Goal: Find specific page/section: Find specific page/section

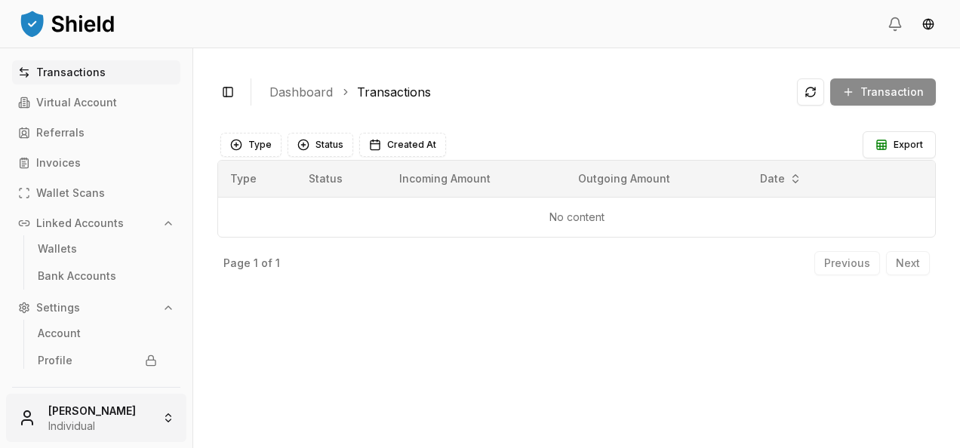
click at [122, 405] on html "Transactions Virtual Account Referrals Invoices Wallet Scans Linked Accounts Wa…" at bounding box center [480, 224] width 960 height 448
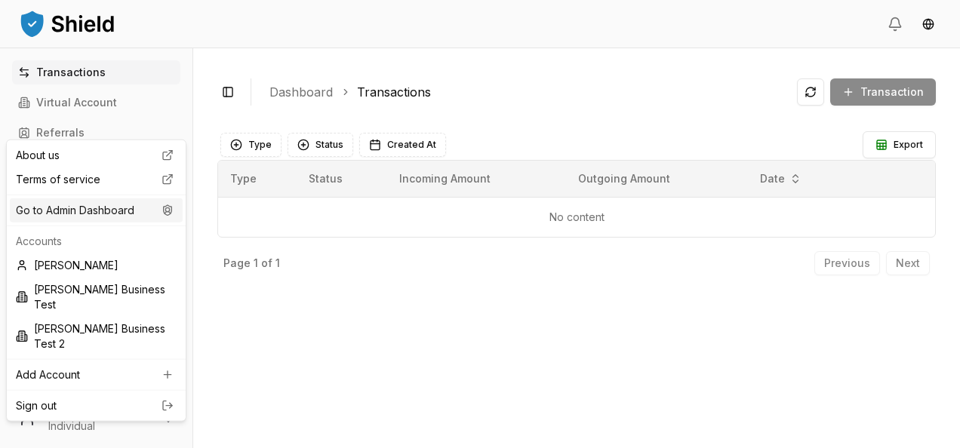
click at [109, 217] on div "Go to Admin Dashboard" at bounding box center [96, 211] width 173 height 24
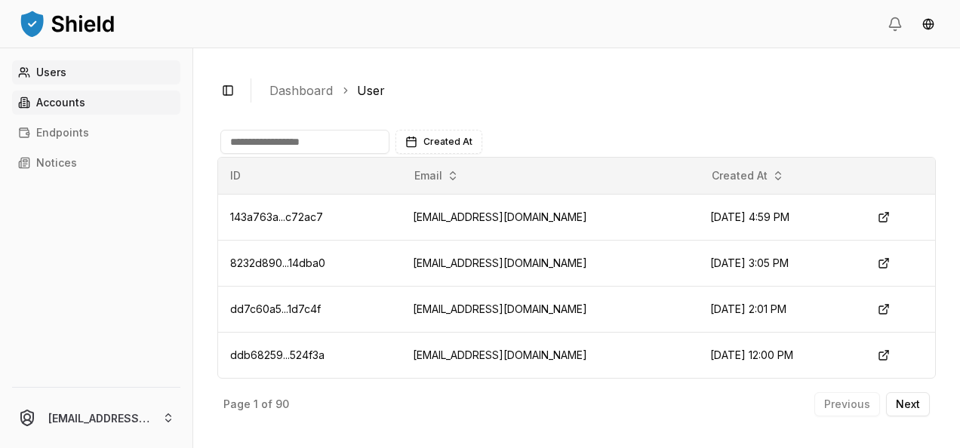
click at [100, 100] on link "Accounts" at bounding box center [96, 103] width 168 height 24
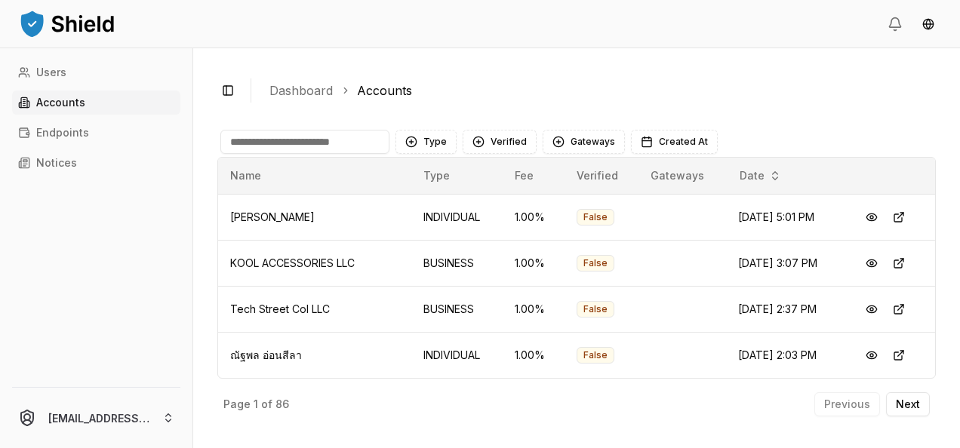
click at [288, 142] on input at bounding box center [304, 142] width 169 height 24
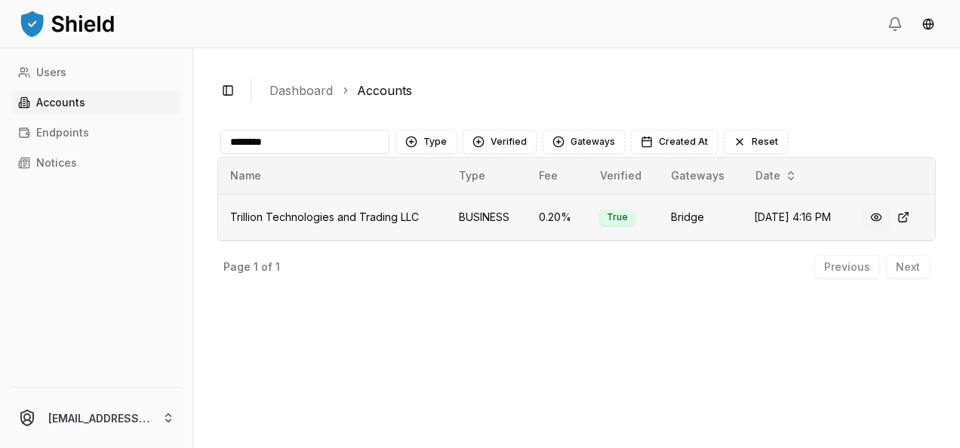
type input "********"
click at [876, 219] on button at bounding box center [876, 217] width 27 height 27
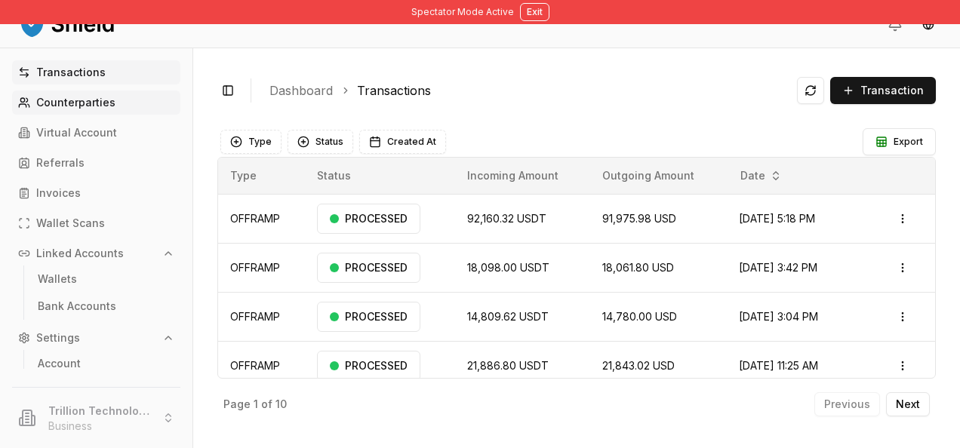
click at [48, 100] on p "Counterparties" at bounding box center [75, 102] width 79 height 11
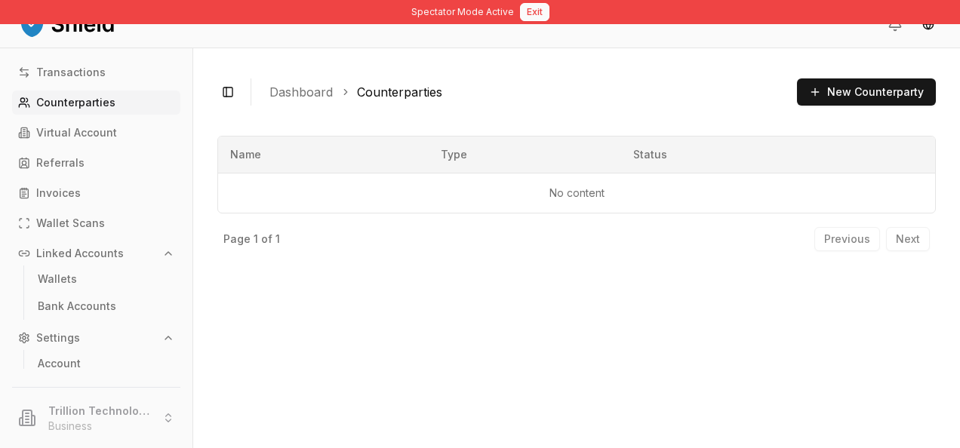
click at [539, 10] on button "Exit" at bounding box center [534, 12] width 29 height 18
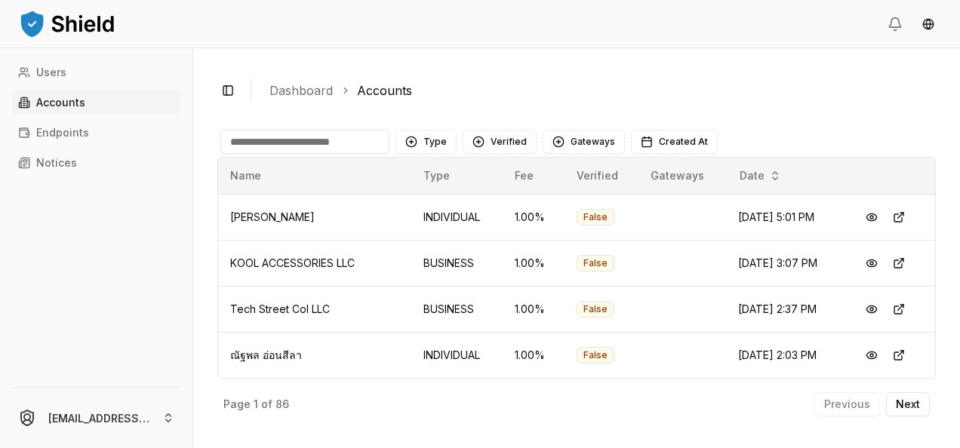
click at [278, 152] on input at bounding box center [304, 142] width 169 height 24
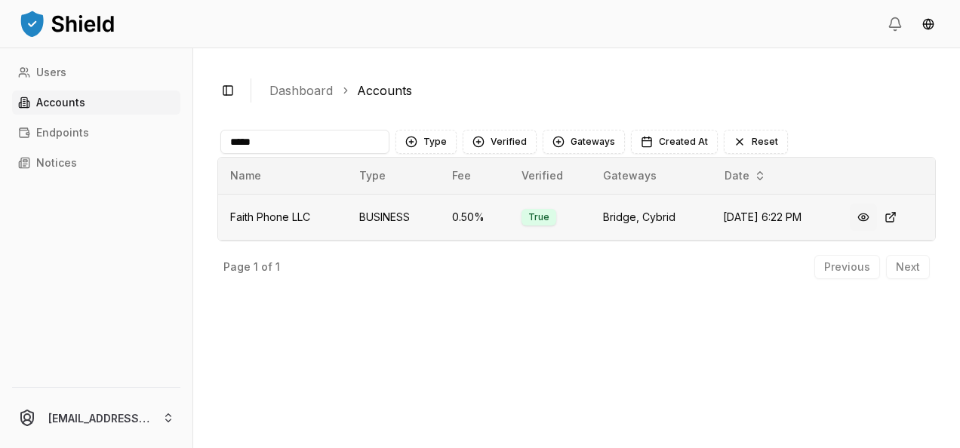
type input "*****"
click at [871, 220] on button at bounding box center [863, 217] width 27 height 27
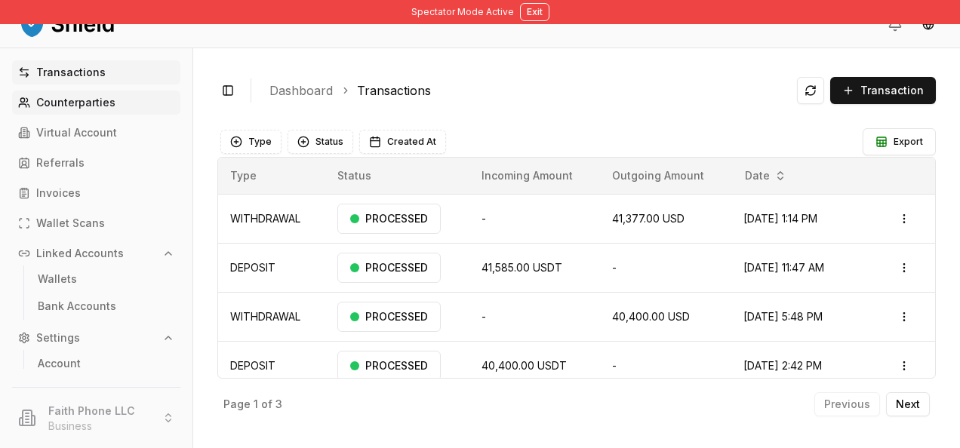
click at [104, 106] on p "Counterparties" at bounding box center [75, 102] width 79 height 11
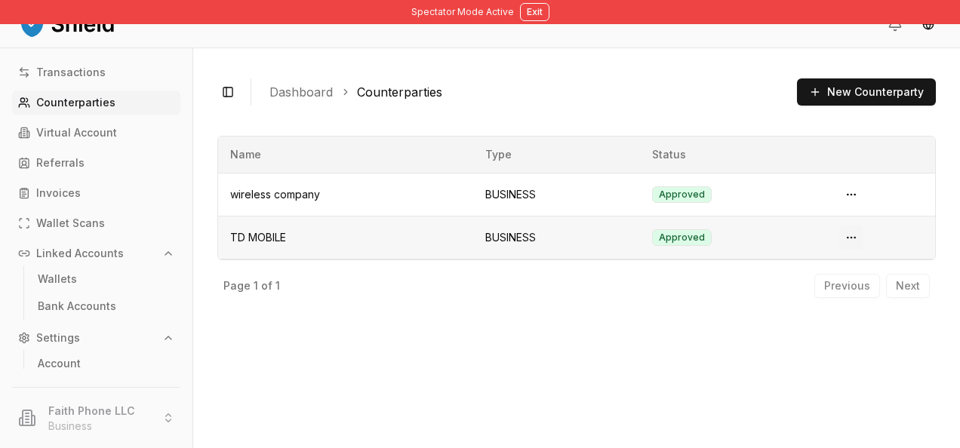
click at [861, 241] on html "Spectator Mode Active Exit Transactions Counterparties Virtual Account Referral…" at bounding box center [480, 224] width 960 height 448
click at [821, 291] on span "View Details" at bounding box center [823, 298] width 61 height 15
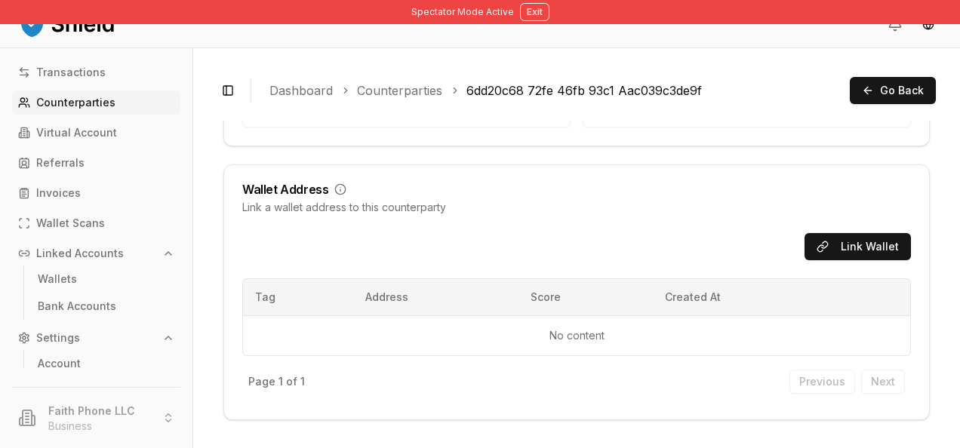
scroll to position [115, 0]
click at [534, 11] on button "Exit" at bounding box center [534, 12] width 29 height 18
